Goal: Task Accomplishment & Management: Complete application form

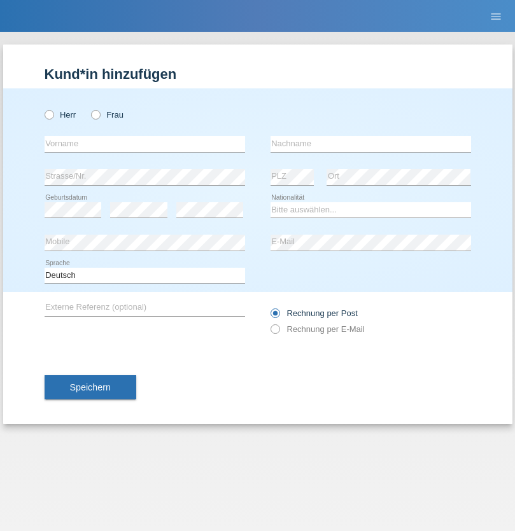
radio input "true"
click at [144, 144] on input "text" at bounding box center [145, 144] width 200 height 16
type input "[PERSON_NAME]"
click at [370, 144] on input "text" at bounding box center [370, 144] width 200 height 16
type input "Florin"
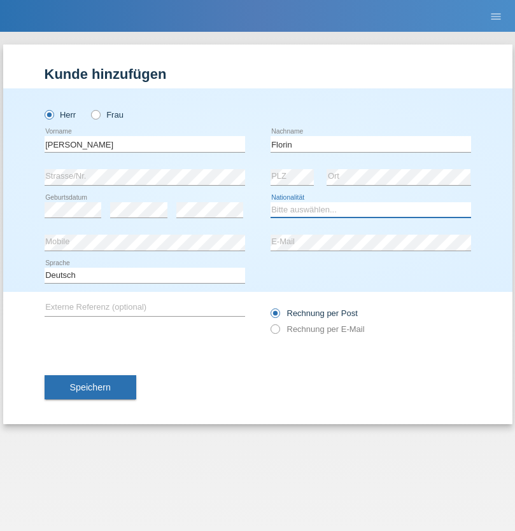
select select "RO"
select select "C"
select select "29"
select select "02"
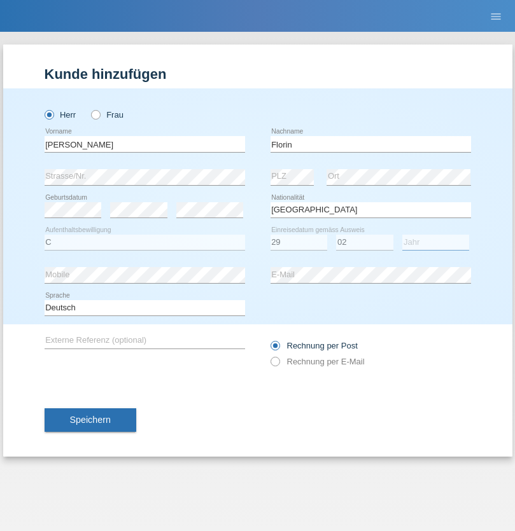
select select "2021"
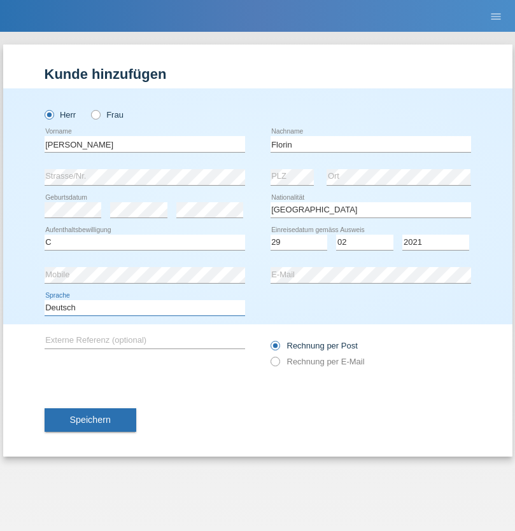
select select "en"
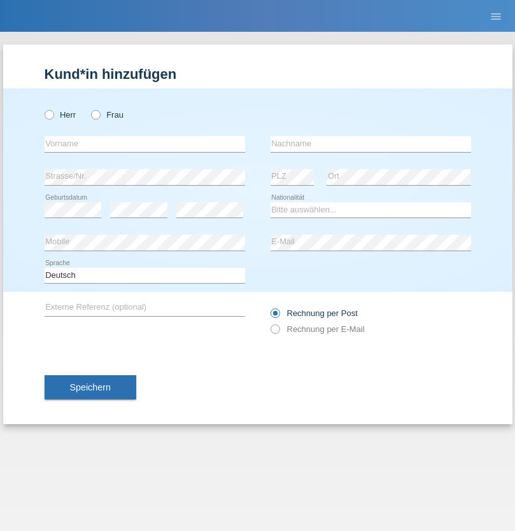
radio input "true"
click at [144, 144] on input "text" at bounding box center [145, 144] width 200 height 16
type input "Ruth"
click at [370, 144] on input "text" at bounding box center [370, 144] width 200 height 16
type input "Krebs"
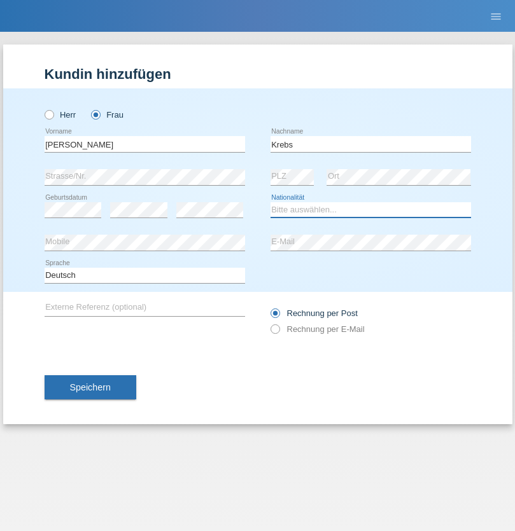
select select "CH"
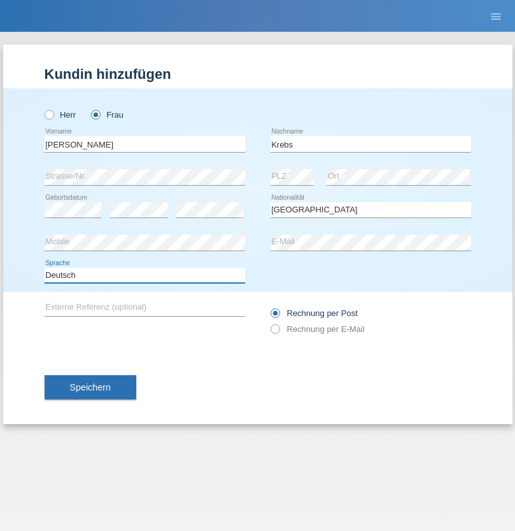
select select "en"
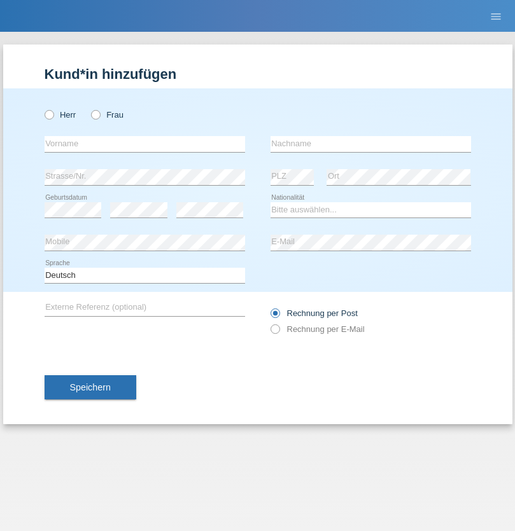
radio input "true"
click at [144, 144] on input "text" at bounding box center [145, 144] width 200 height 16
type input "Qovanaj"
click at [370, 144] on input "text" at bounding box center [370, 144] width 200 height 16
type input "Shaban"
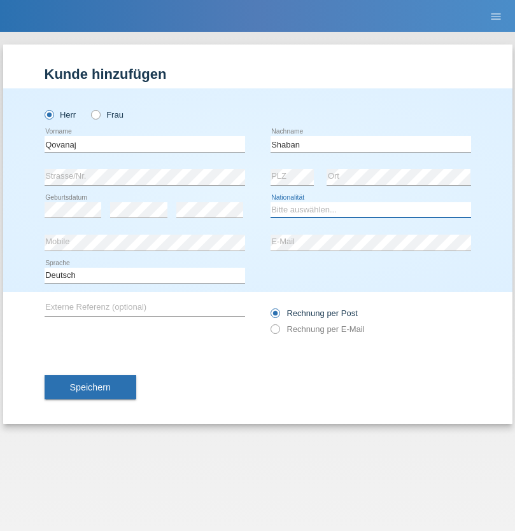
select select "CH"
radio input "true"
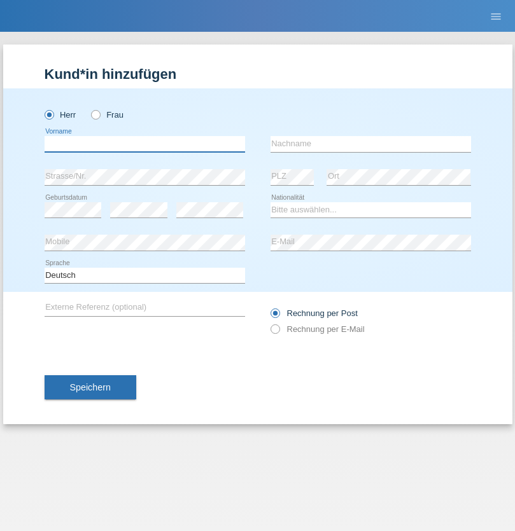
click at [144, 144] on input "text" at bounding box center [145, 144] width 200 height 16
type input "Flückiger"
click at [370, 144] on input "text" at bounding box center [370, 144] width 200 height 16
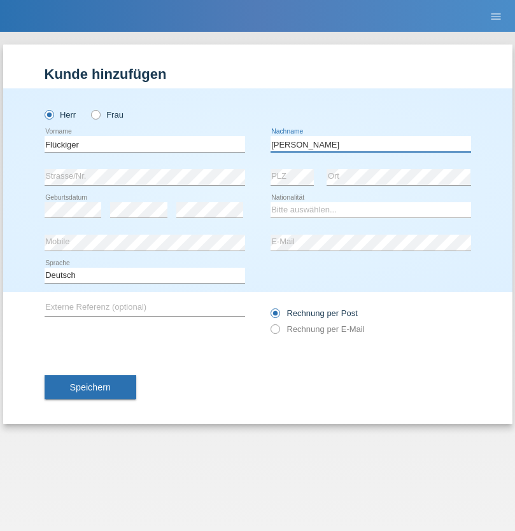
type input "Andreas"
select select "CH"
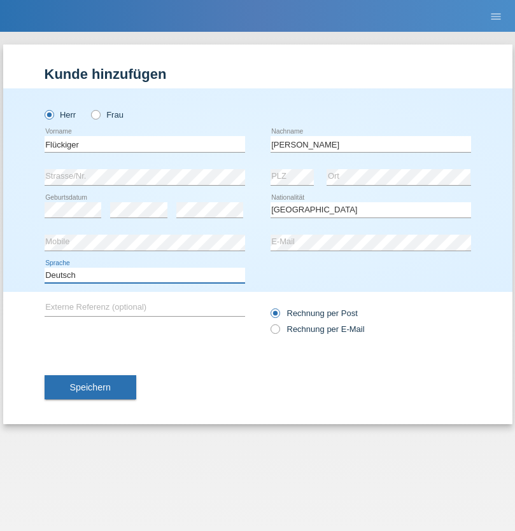
select select "en"
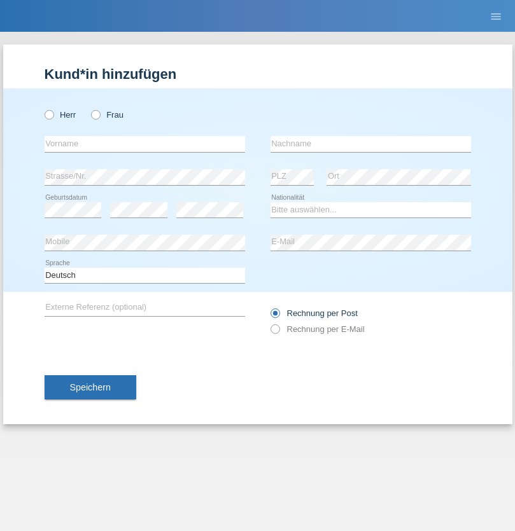
radio input "true"
click at [144, 144] on input "text" at bounding box center [145, 144] width 200 height 16
type input "J"
click at [370, 144] on input "text" at bounding box center [370, 144] width 200 height 16
type input "sarmento cavalcanti"
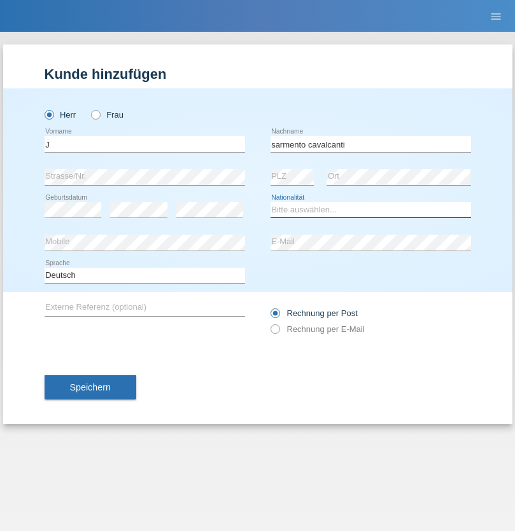
select select "PT"
select select "C"
select select "02"
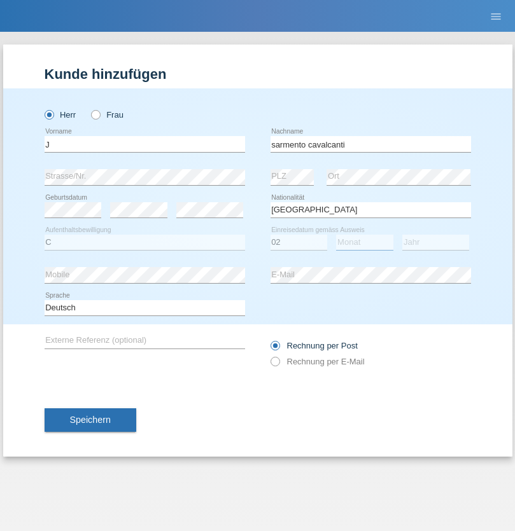
select select "09"
select select "2019"
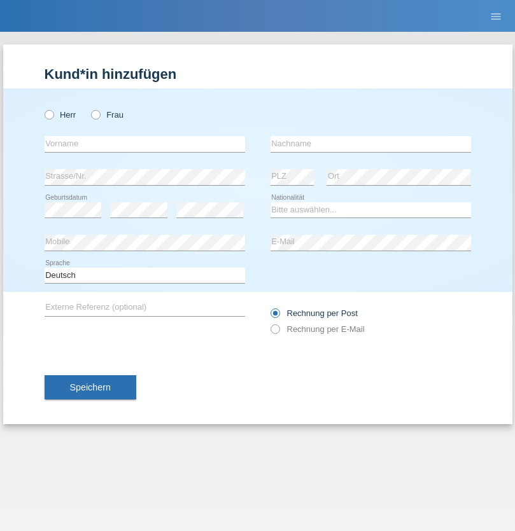
radio input "true"
click at [144, 144] on input "text" at bounding box center [145, 144] width 200 height 16
type input "G"
click at [370, 144] on input "text" at bounding box center [370, 144] width 200 height 16
type input "Umar"
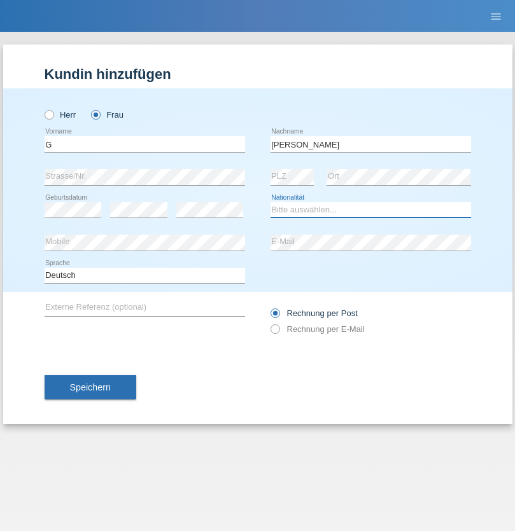
select select "CH"
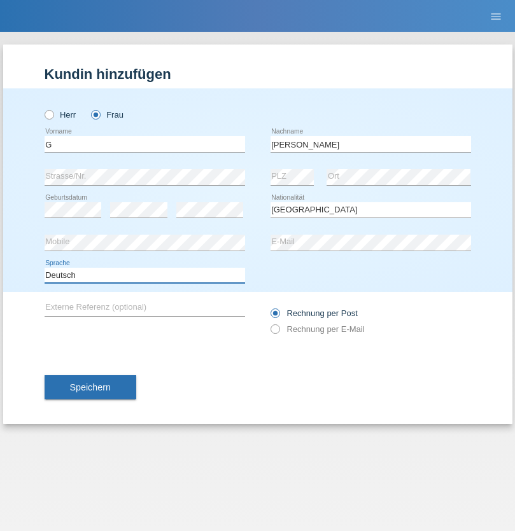
select select "en"
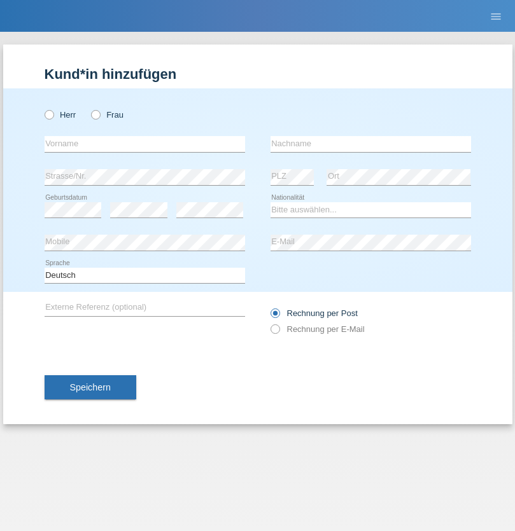
radio input "true"
click at [144, 144] on input "text" at bounding box center [145, 144] width 200 height 16
type input "Varodi"
click at [370, 144] on input "text" at bounding box center [370, 144] width 200 height 16
type input "Zoltan"
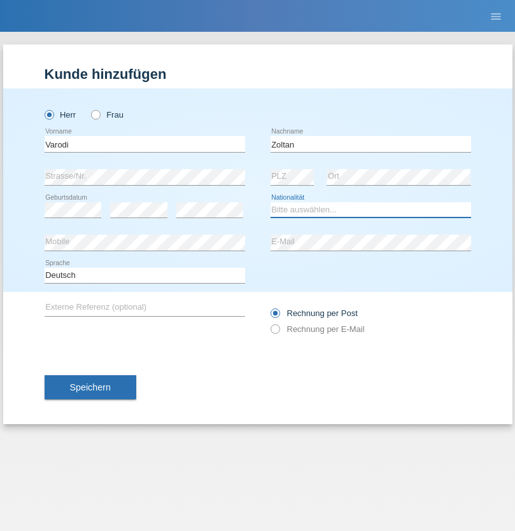
select select "UA"
select select "C"
select select "10"
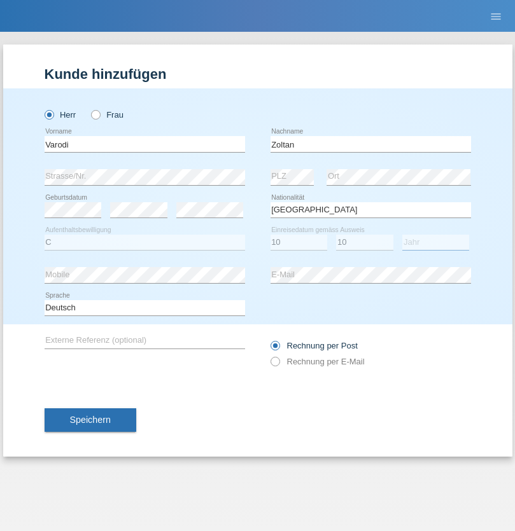
select select "2021"
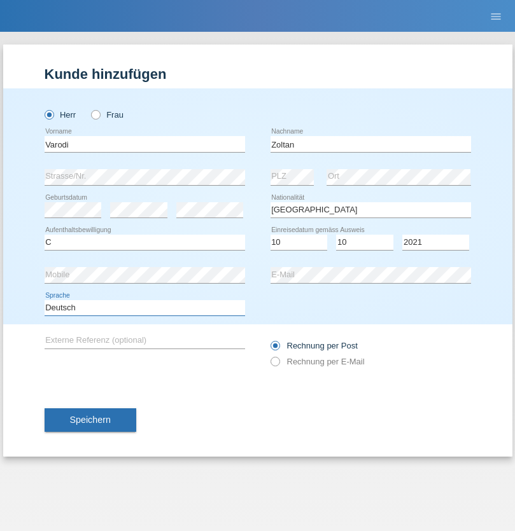
select select "en"
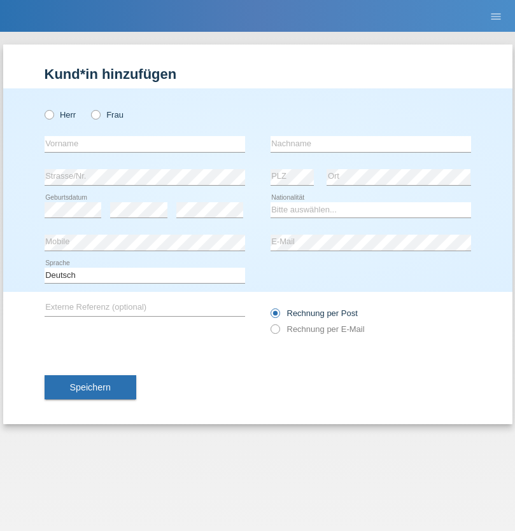
radio input "true"
click at [144, 144] on input "text" at bounding box center [145, 144] width 200 height 16
type input "Samira"
click at [370, 144] on input "text" at bounding box center [370, 144] width 200 height 16
type input "Bachofen"
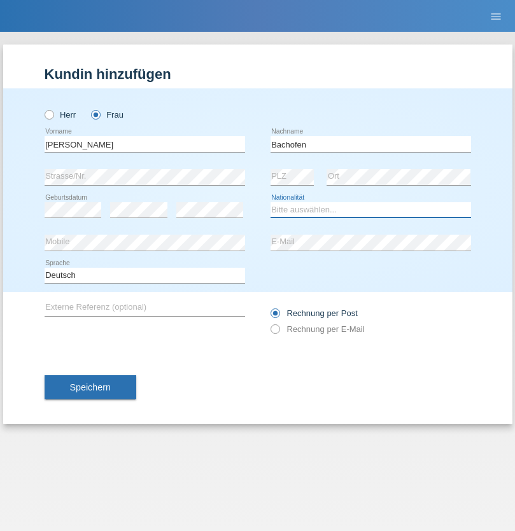
select select "CH"
radio input "true"
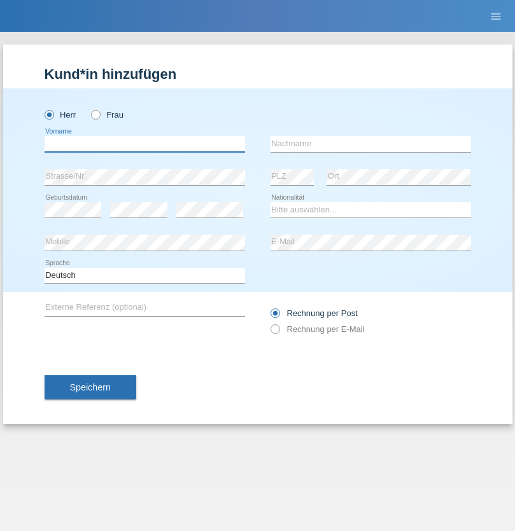
click at [144, 144] on input "text" at bounding box center [145, 144] width 200 height 16
type input "Volkan"
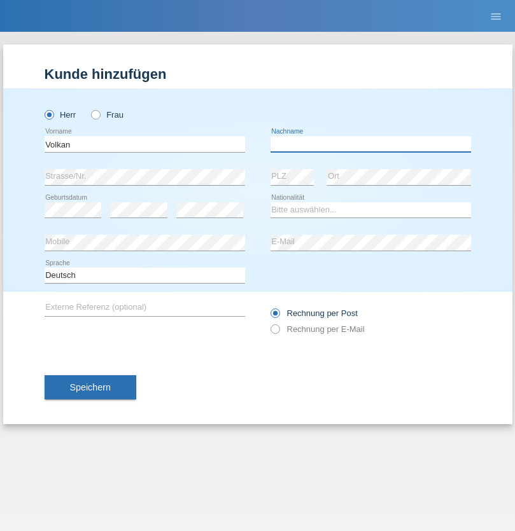
click at [370, 144] on input "text" at bounding box center [370, 144] width 200 height 16
type input "Laçın"
select select "TR"
select select "C"
select select "06"
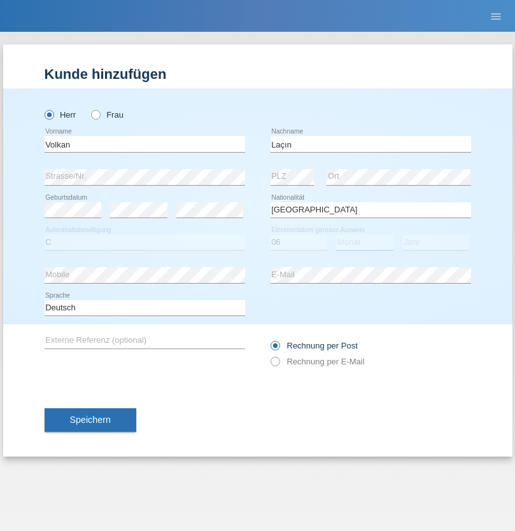
select select "04"
select select "2021"
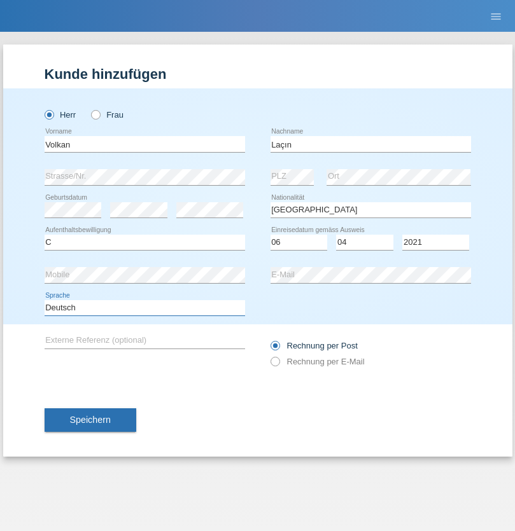
select select "en"
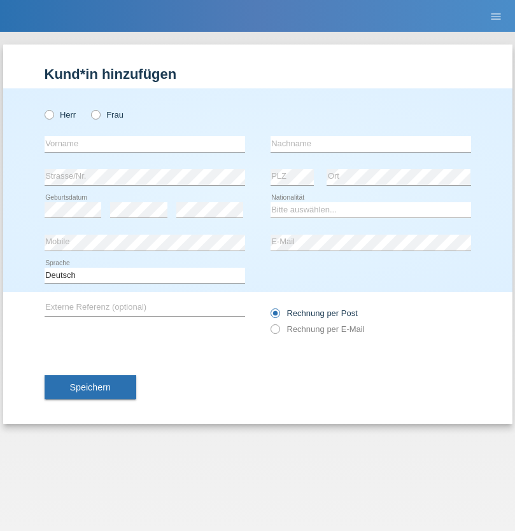
radio input "true"
click at [144, 144] on input "text" at bounding box center [145, 144] width 200 height 16
type input "Volkan"
click at [370, 144] on input "text" at bounding box center [370, 144] width 200 height 16
type input "Laçın"
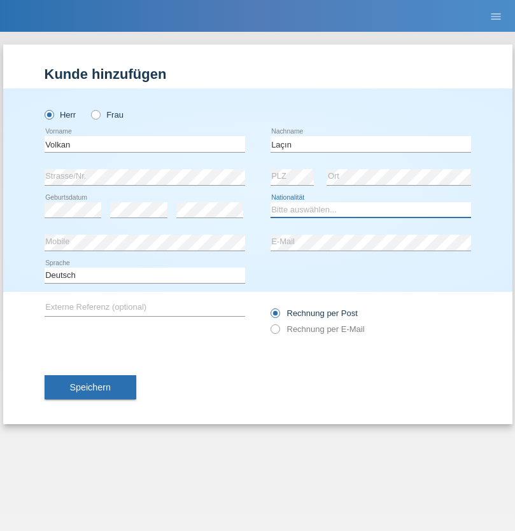
select select "TR"
select select "C"
select select "06"
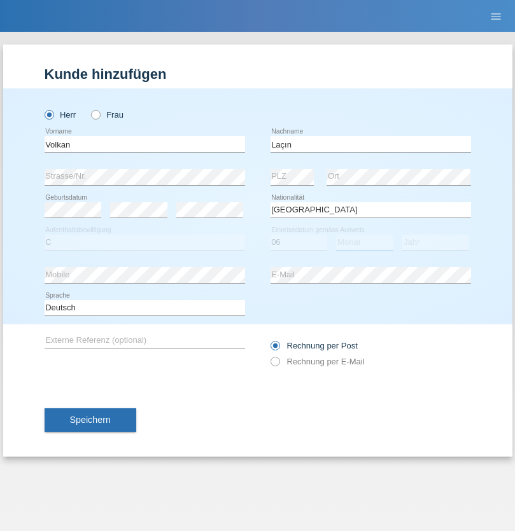
select select "04"
select select "2021"
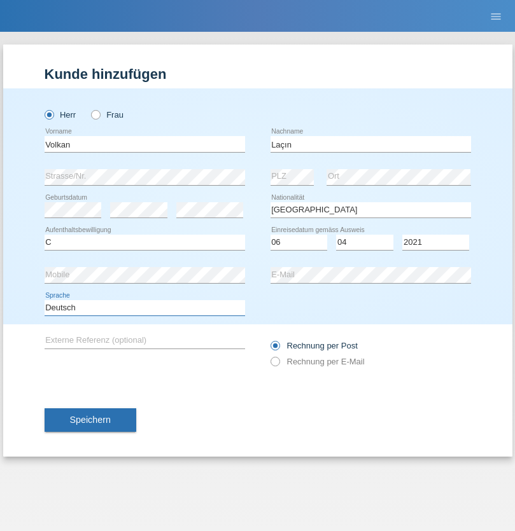
select select "en"
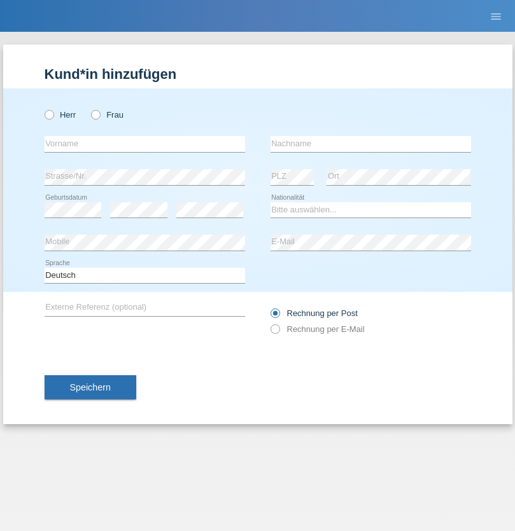
radio input "true"
click at [144, 144] on input "text" at bounding box center [145, 144] width 200 height 16
type input "[PERSON_NAME]"
click at [370, 144] on input "text" at bounding box center [370, 144] width 200 height 16
type input "löffel"
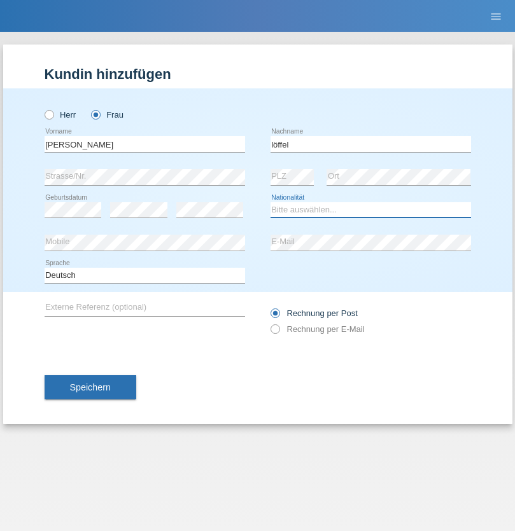
select select "CH"
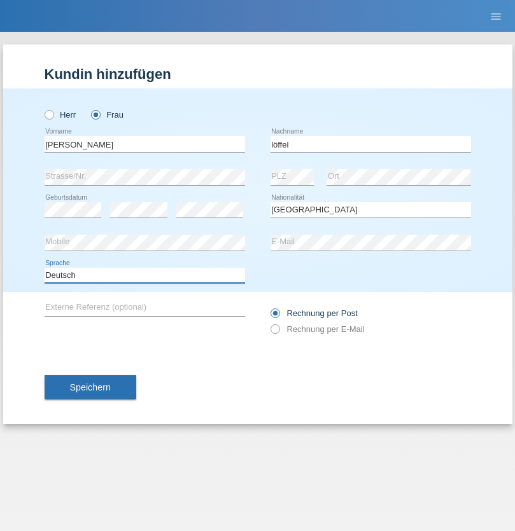
select select "en"
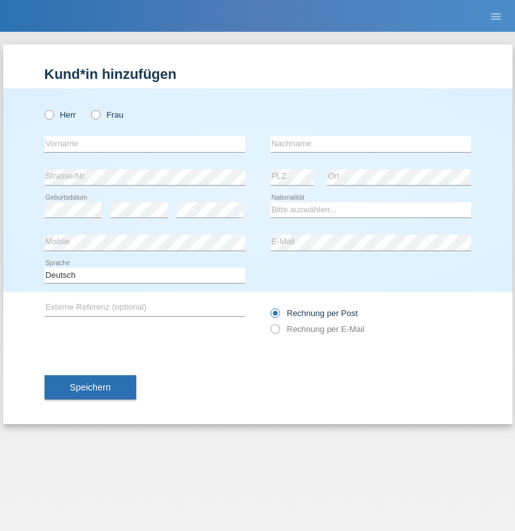
radio input "true"
click at [144, 144] on input "text" at bounding box center [145, 144] width 200 height 16
type input "Matusa"
click at [370, 144] on input "text" at bounding box center [370, 144] width 200 height 16
type input "[PERSON_NAME]"
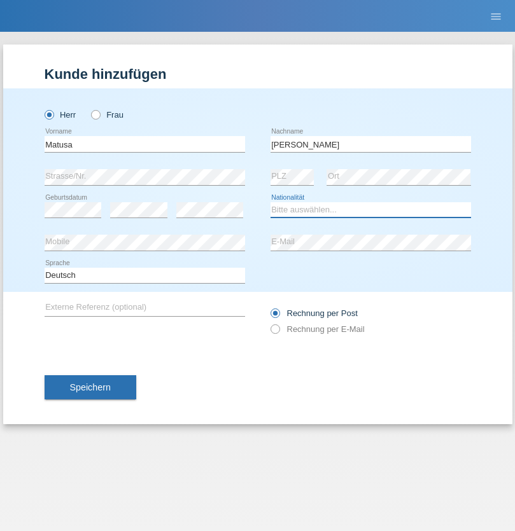
select select "RO"
select select "C"
select select "01"
select select "06"
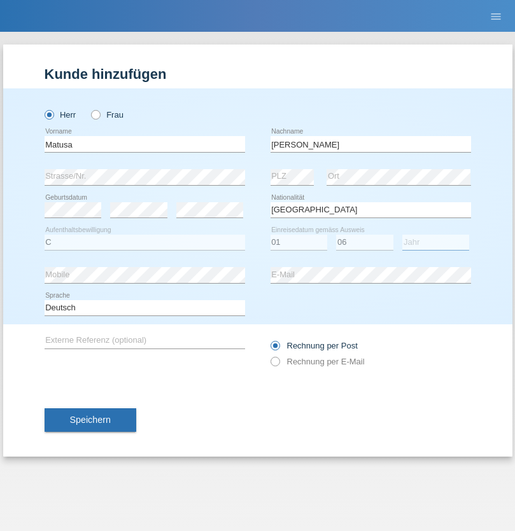
select select "2016"
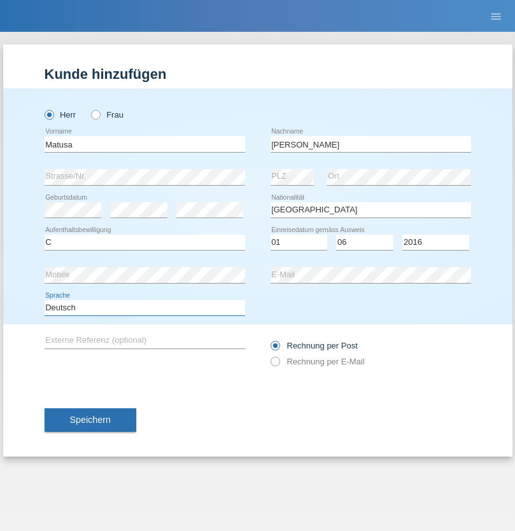
select select "en"
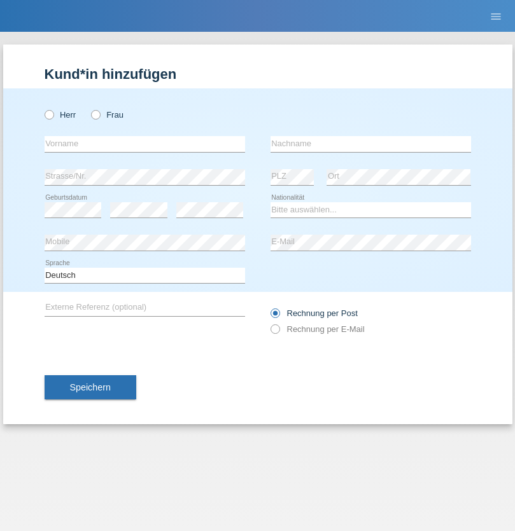
radio input "true"
click at [144, 144] on input "text" at bounding box center [145, 144] width 200 height 16
type input "Cedric"
click at [370, 144] on input "text" at bounding box center [370, 144] width 200 height 16
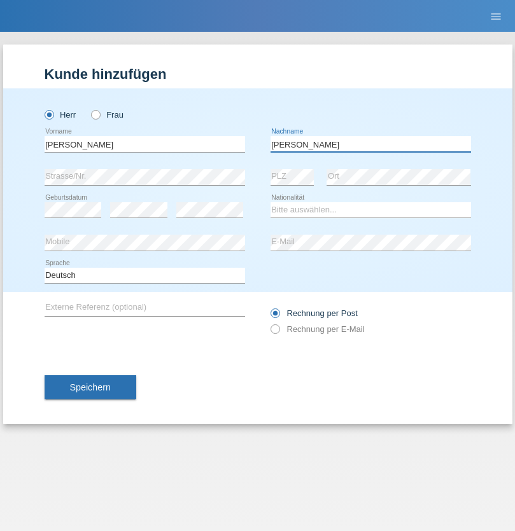
type input "Keller"
select select "CH"
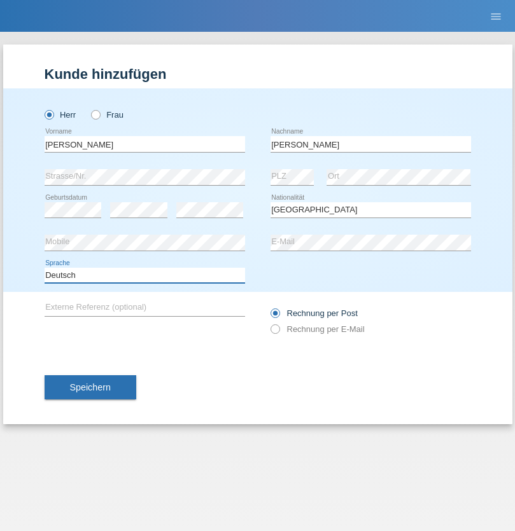
select select "en"
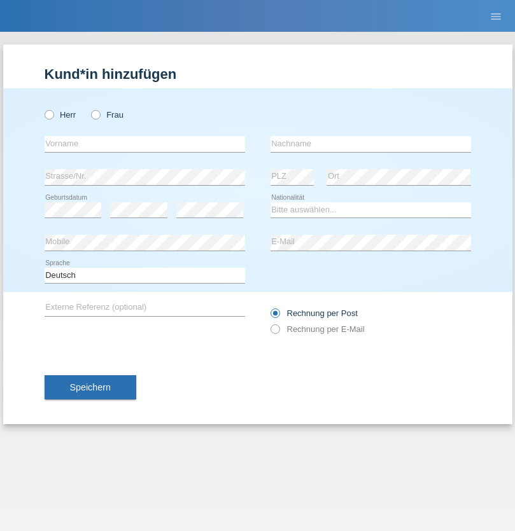
radio input "true"
click at [144, 144] on input "text" at bounding box center [145, 144] width 200 height 16
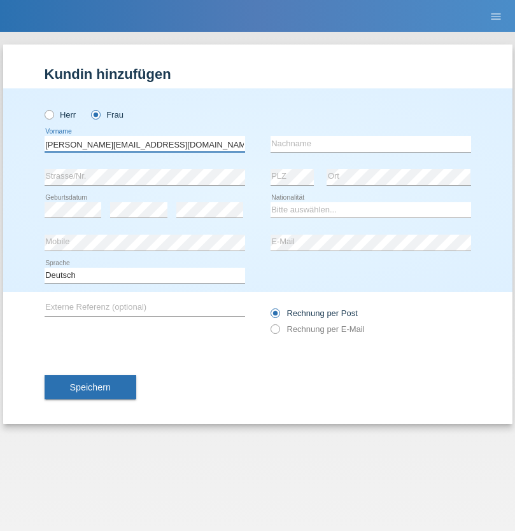
type input "Jasmine.hylaj@gmail.com"
click at [370, 144] on input "text" at bounding box center [370, 144] width 200 height 16
type input "Hylaj"
select select "CH"
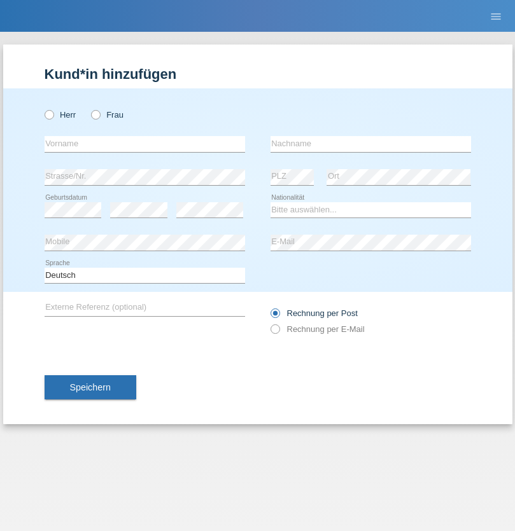
radio input "true"
click at [144, 144] on input "text" at bounding box center [145, 144] width 200 height 16
type input "luka"
click at [370, 144] on input "text" at bounding box center [370, 144] width 200 height 16
type input "kocic"
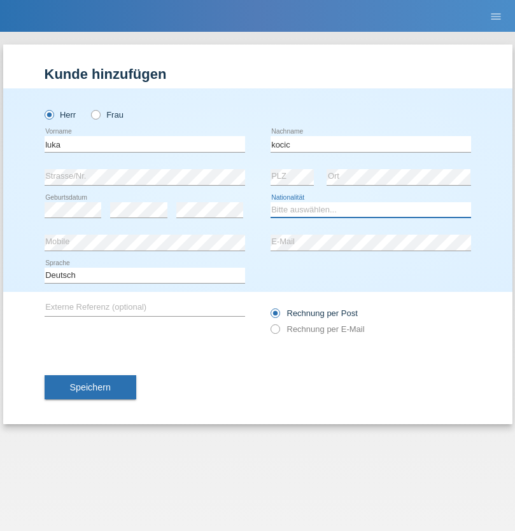
select select "RS"
select select "C"
select select "21"
select select "04"
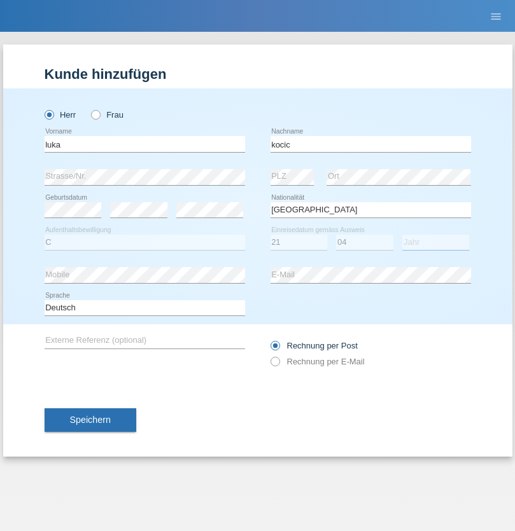
select select "1999"
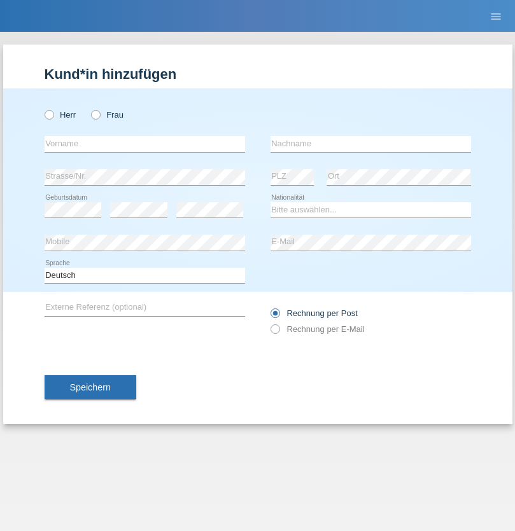
radio input "true"
click at [144, 144] on input "text" at bounding box center [145, 144] width 200 height 16
type input "Marian"
click at [370, 144] on input "text" at bounding box center [370, 144] width 200 height 16
type input "Matusa"
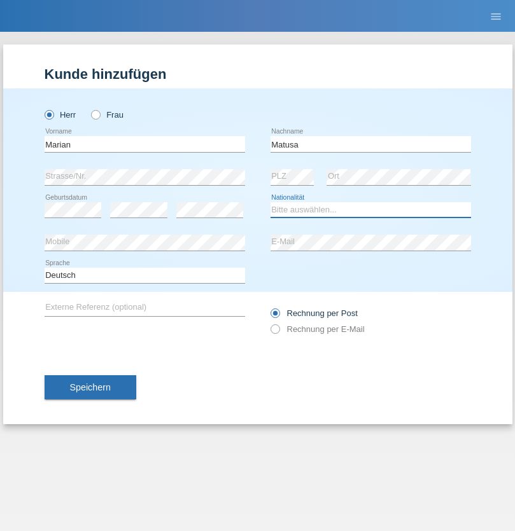
select select "RO"
select select "C"
select select "01"
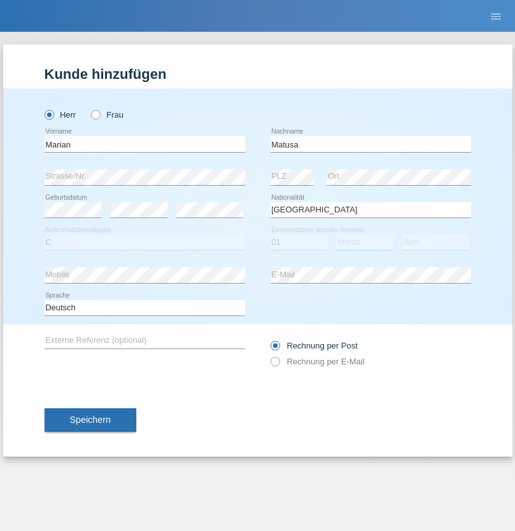
select select "06"
select select "2016"
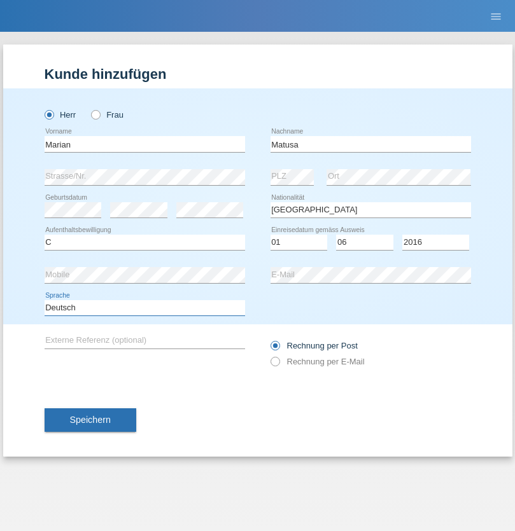
select select "en"
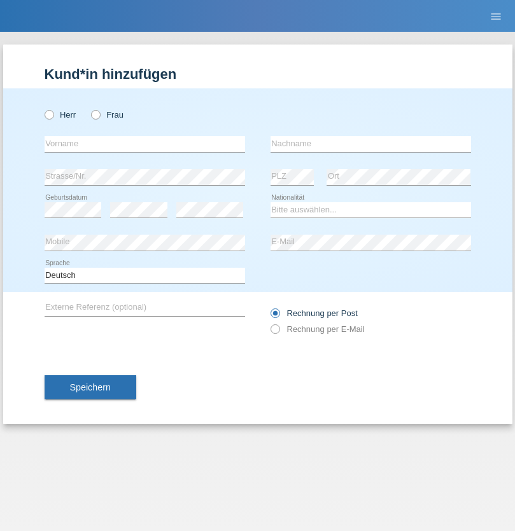
radio input "true"
click at [144, 144] on input "text" at bounding box center [145, 144] width 200 height 16
type input "[PERSON_NAME]"
click at [370, 144] on input "text" at bounding box center [370, 144] width 200 height 16
type input "Weinlein"
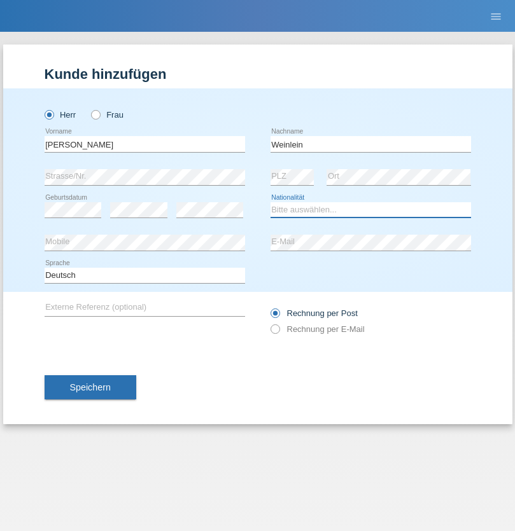
select select "CH"
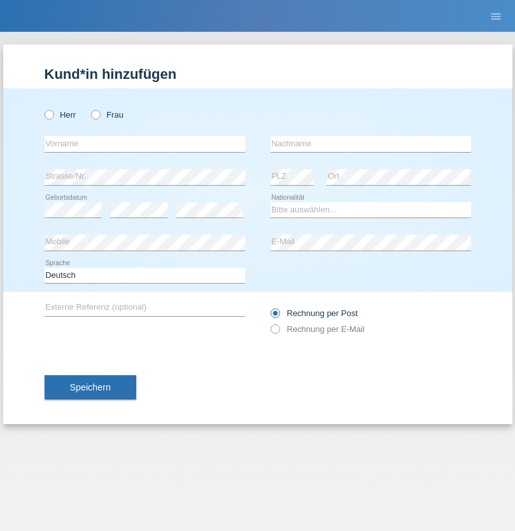
radio input "true"
click at [144, 144] on input "text" at bounding box center [145, 144] width 200 height 16
type input "Jashari lmeri"
click at [370, 144] on input "text" at bounding box center [370, 144] width 200 height 16
type input "Rabije"
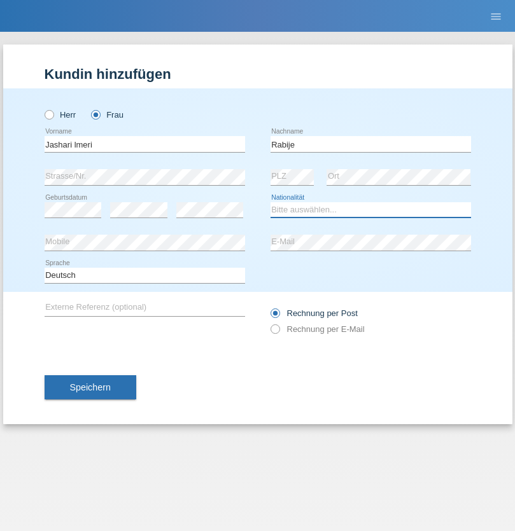
select select "CH"
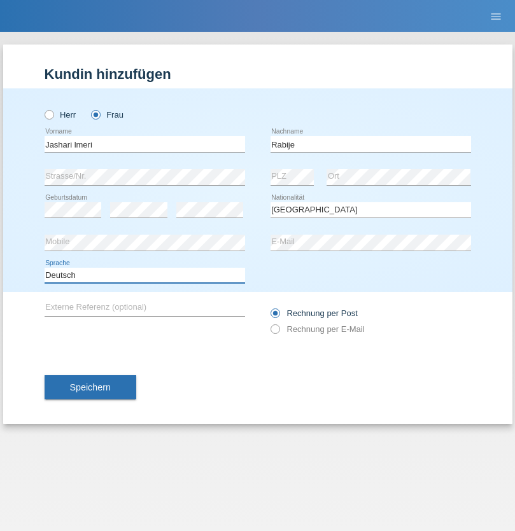
select select "en"
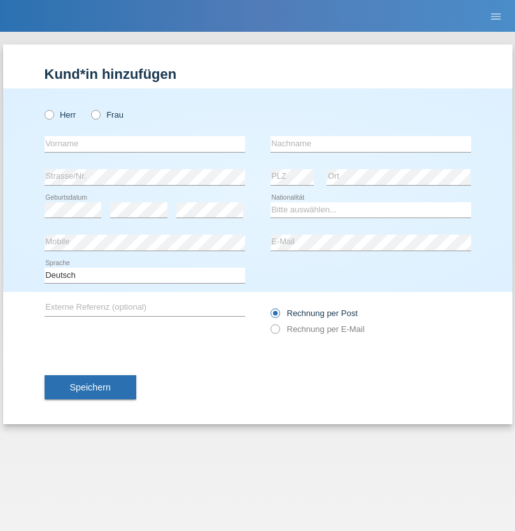
radio input "true"
click at [144, 144] on input "text" at bounding box center [145, 144] width 200 height 16
type input "firat"
click at [370, 144] on input "text" at bounding box center [370, 144] width 200 height 16
type input "kara"
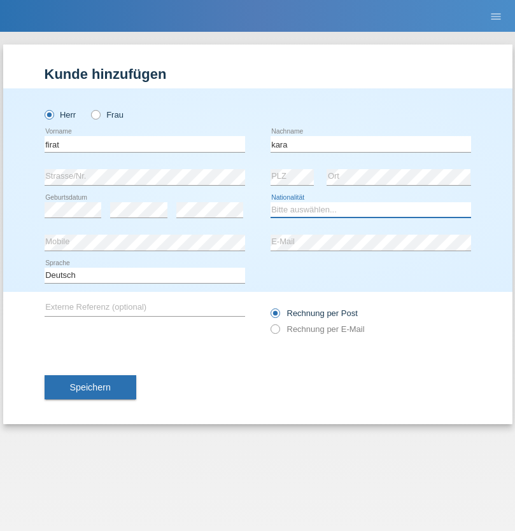
select select "CH"
radio input "true"
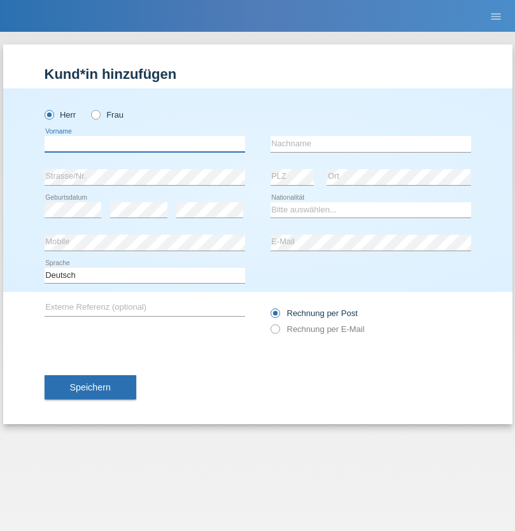
click at [144, 144] on input "text" at bounding box center [145, 144] width 200 height 16
type input "Gigov"
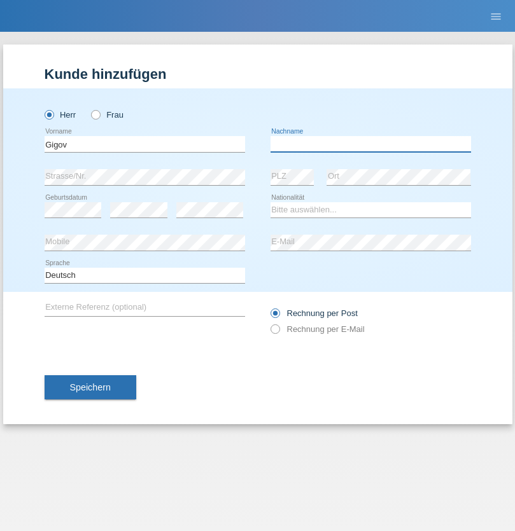
click at [370, 144] on input "text" at bounding box center [370, 144] width 200 height 16
type input "Zhan"
select select "BG"
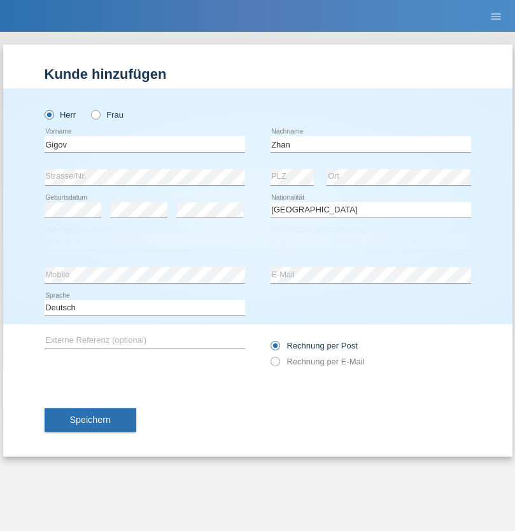
select select "C"
select select "23"
select select "10"
select select "2021"
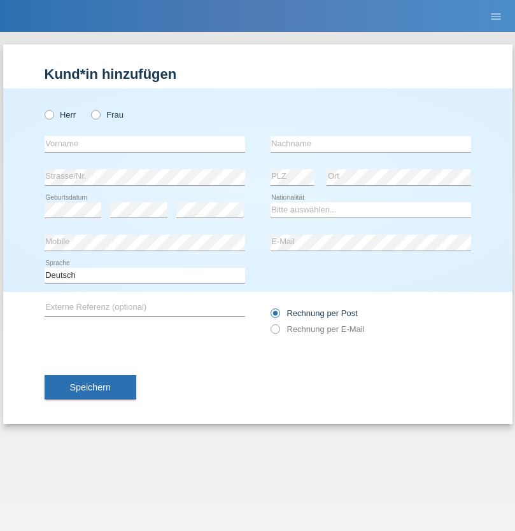
radio input "true"
click at [144, 144] on input "text" at bounding box center [145, 144] width 200 height 16
type input "Amand"
click at [370, 144] on input "text" at bounding box center [370, 144] width 200 height 16
type input "Pires"
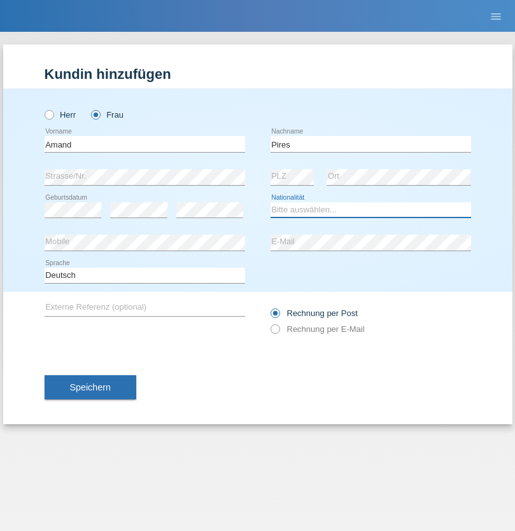
select select "CH"
radio input "true"
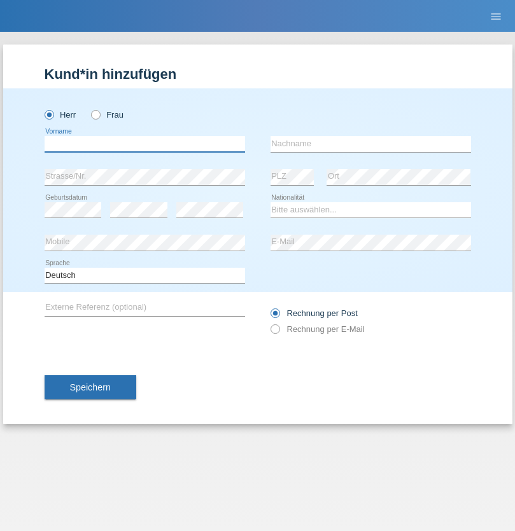
click at [144, 144] on input "text" at bounding box center [145, 144] width 200 height 16
type input "Anwar"
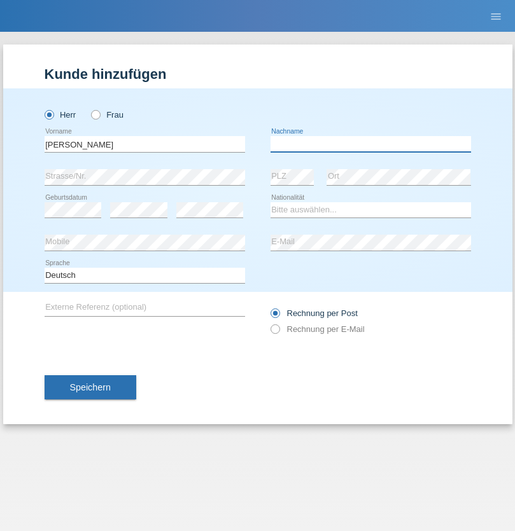
click at [370, 144] on input "text" at bounding box center [370, 144] width 200 height 16
type input "Saidi"
select select "CH"
radio input "true"
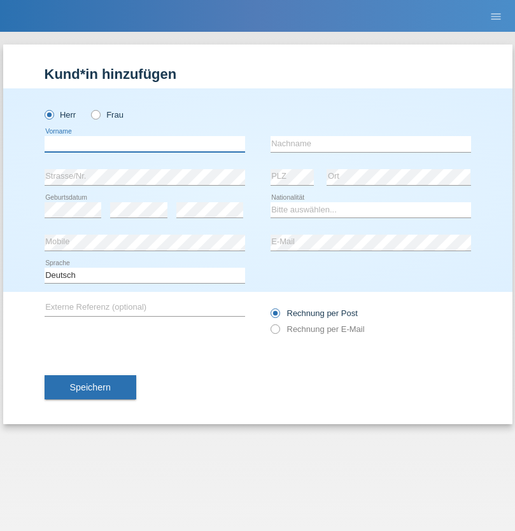
click at [144, 144] on input "text" at bounding box center [145, 144] width 200 height 16
type input "Edinson Maurício"
click at [370, 144] on input "text" at bounding box center [370, 144] width 200 height 16
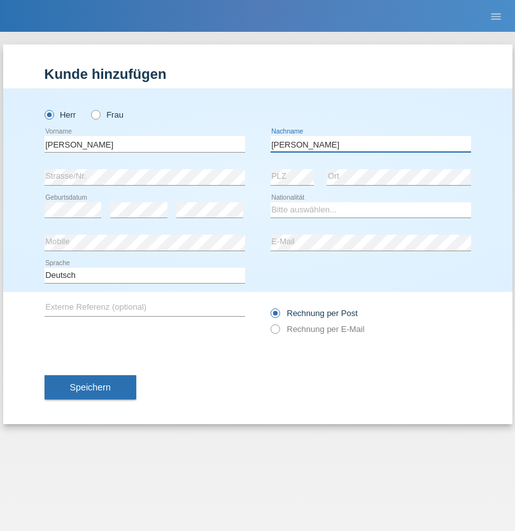
type input "Branquinho Alexander"
select select "PT"
select select "C"
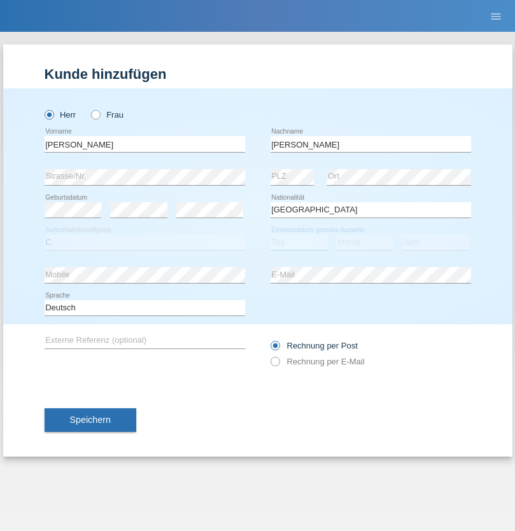
select select "23"
select select "08"
select select "2021"
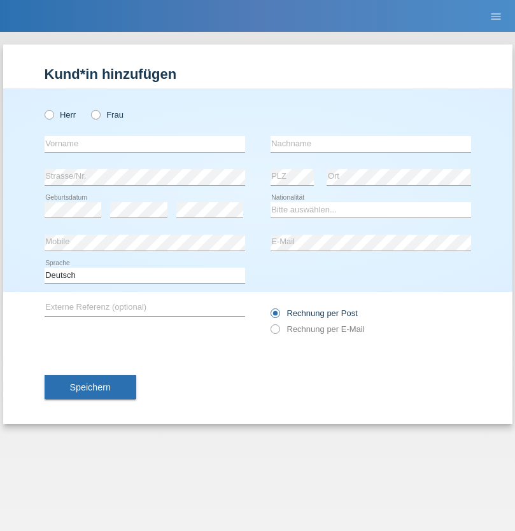
radio input "true"
click at [144, 144] on input "text" at bounding box center [145, 144] width 200 height 16
type input "[PERSON_NAME]"
click at [370, 144] on input "text" at bounding box center [370, 144] width 200 height 16
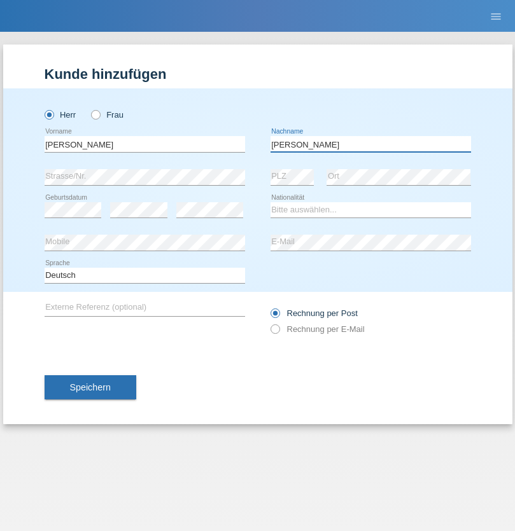
type input "[PERSON_NAME]"
select select "CH"
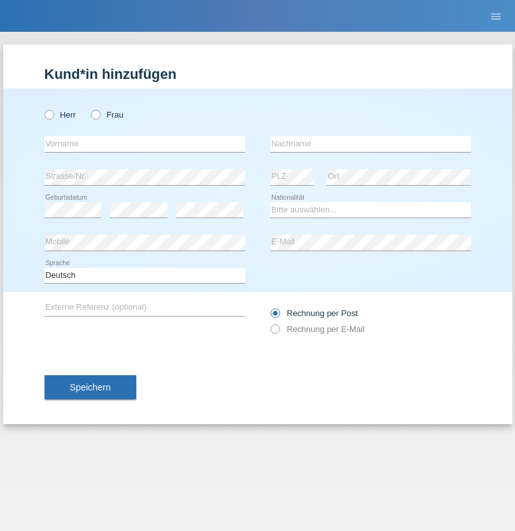
radio input "true"
click at [144, 144] on input "text" at bounding box center [145, 144] width 200 height 16
type input "Szilvia"
click at [370, 144] on input "text" at bounding box center [370, 144] width 200 height 16
type input "Olakh"
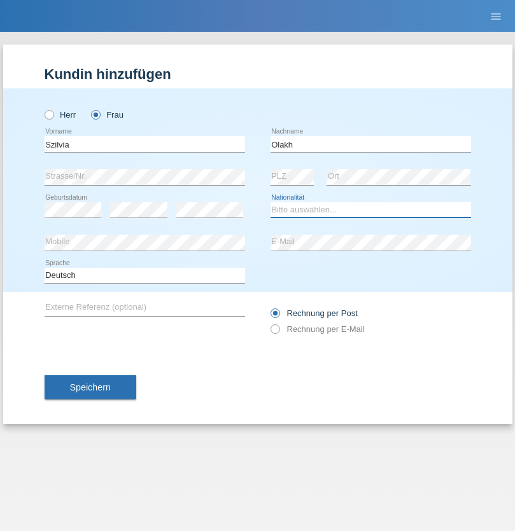
select select "UA"
select select "C"
select select "17"
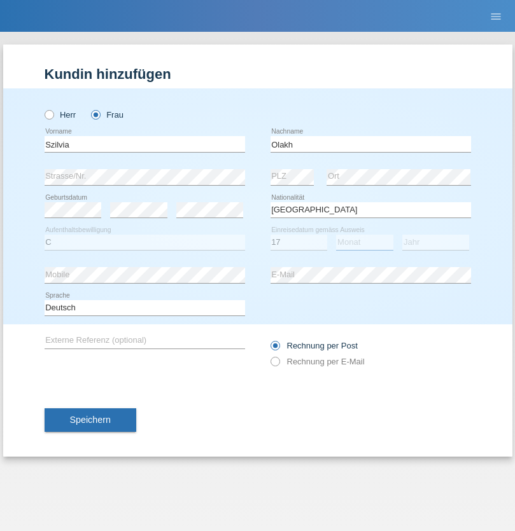
select select "09"
select select "2021"
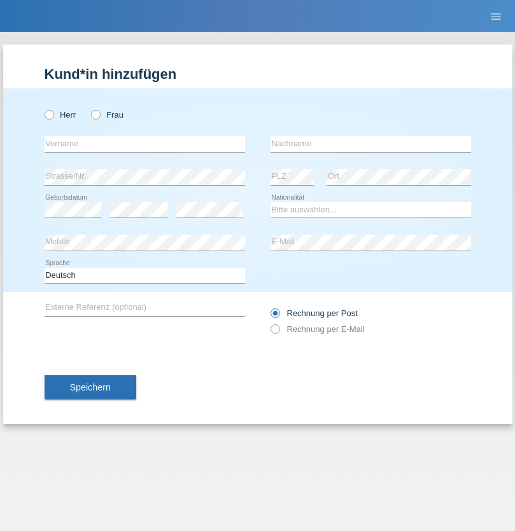
radio input "true"
click at [144, 144] on input "text" at bounding box center [145, 144] width 200 height 16
type input "Asrit"
click at [370, 144] on input "text" at bounding box center [370, 144] width 200 height 16
type input "Kupa"
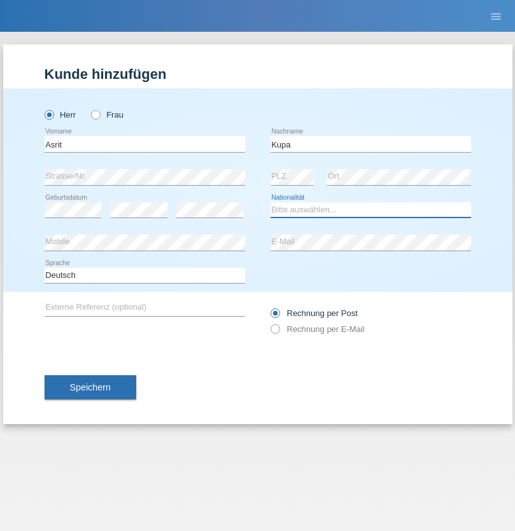
select select "MK"
select select "C"
select select "27"
select select "05"
radio input "true"
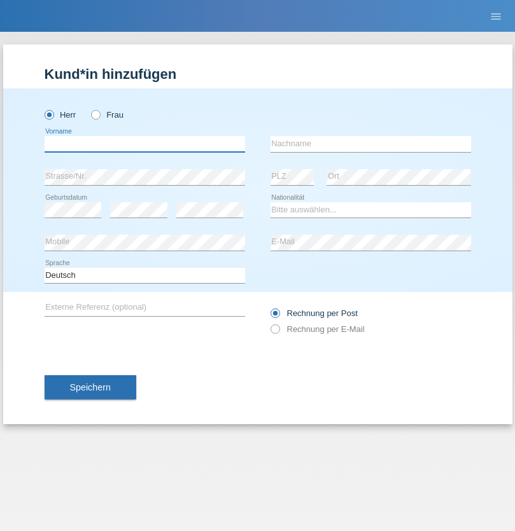
click at [144, 144] on input "text" at bounding box center [145, 144] width 200 height 16
type input "Ibrahim"
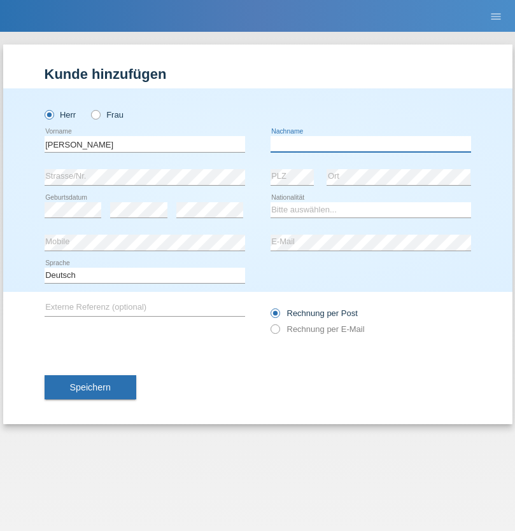
click at [370, 144] on input "text" at bounding box center [370, 144] width 200 height 16
type input "Abbas"
select select "SY"
select select "C"
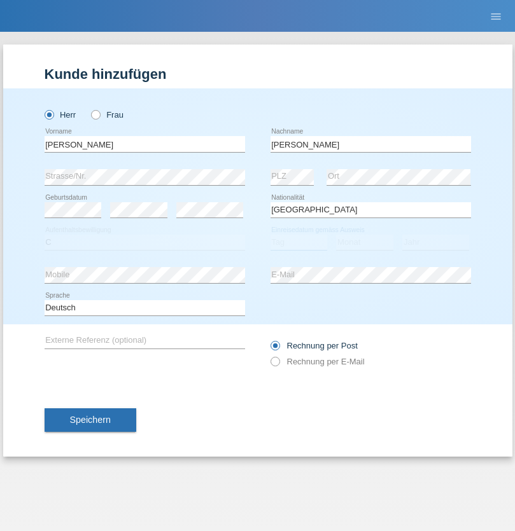
select select "17"
select select "09"
select select "2021"
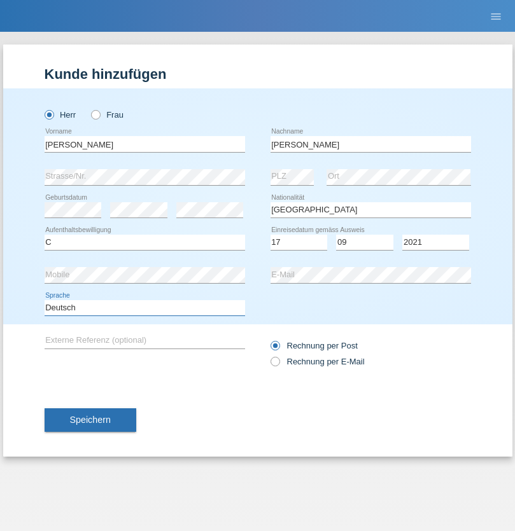
select select "en"
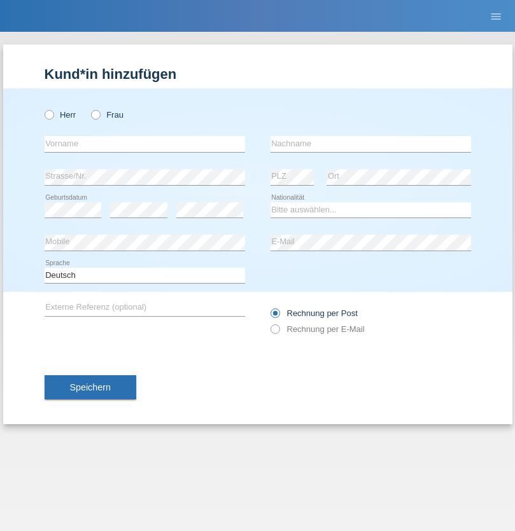
radio input "true"
select select "CH"
radio input "true"
click at [144, 144] on input "text" at bounding box center [145, 144] width 200 height 16
type input "[PERSON_NAME]"
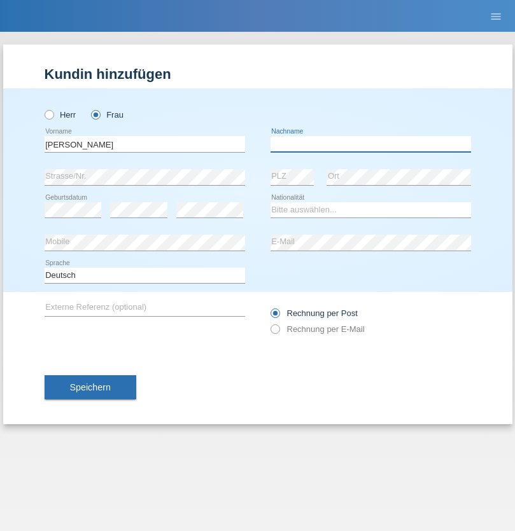
click at [370, 144] on input "text" at bounding box center [370, 144] width 200 height 16
type input "Bacic"
select select "CH"
